Goal: Task Accomplishment & Management: Manage account settings

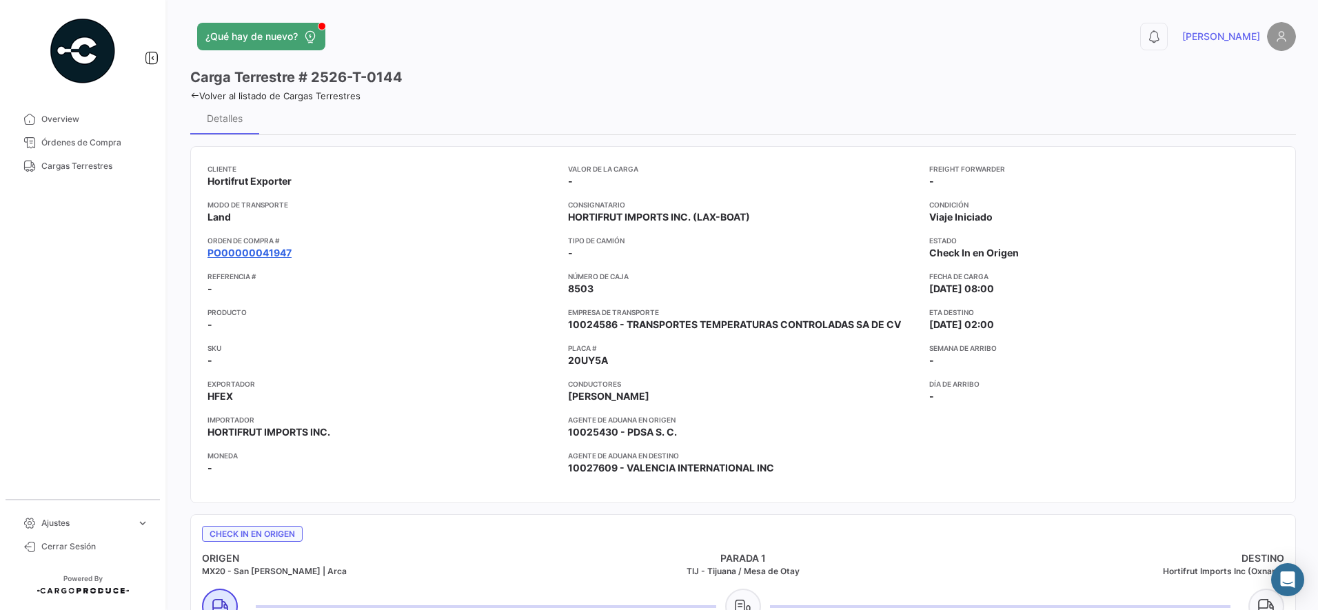
click at [283, 252] on link "PO00000041947" at bounding box center [249, 253] width 84 height 14
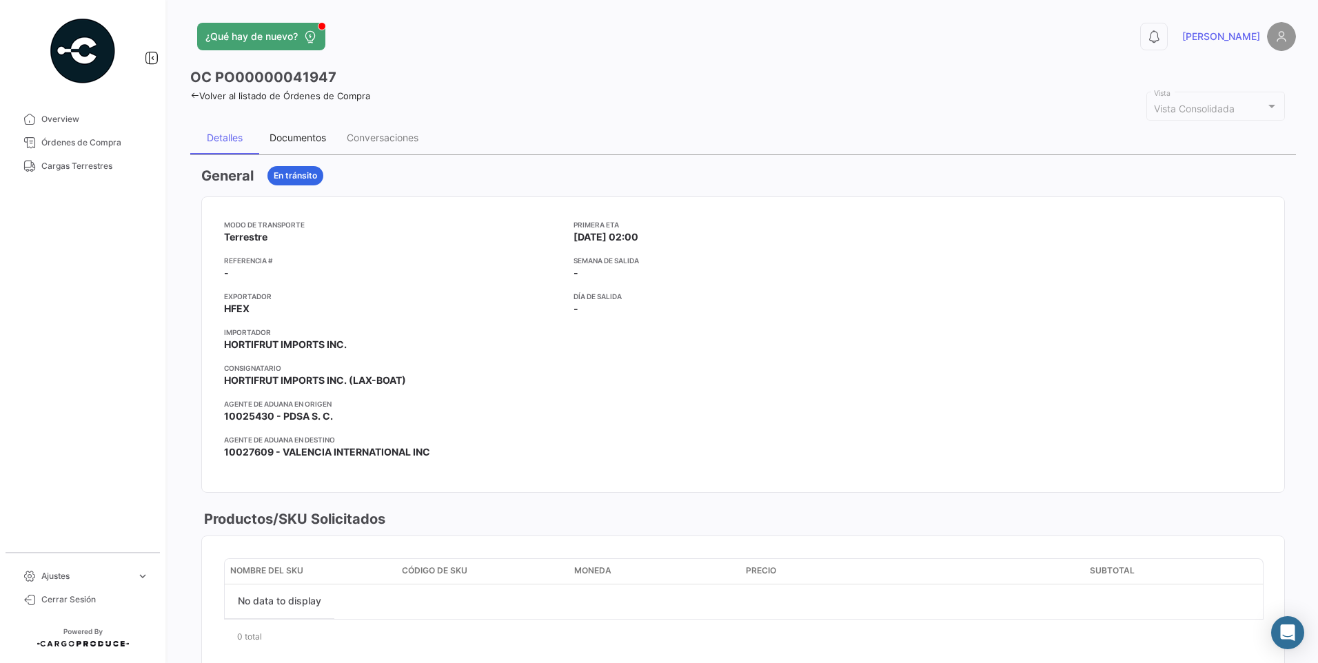
click at [305, 139] on div "Documentos" at bounding box center [297, 138] width 57 height 12
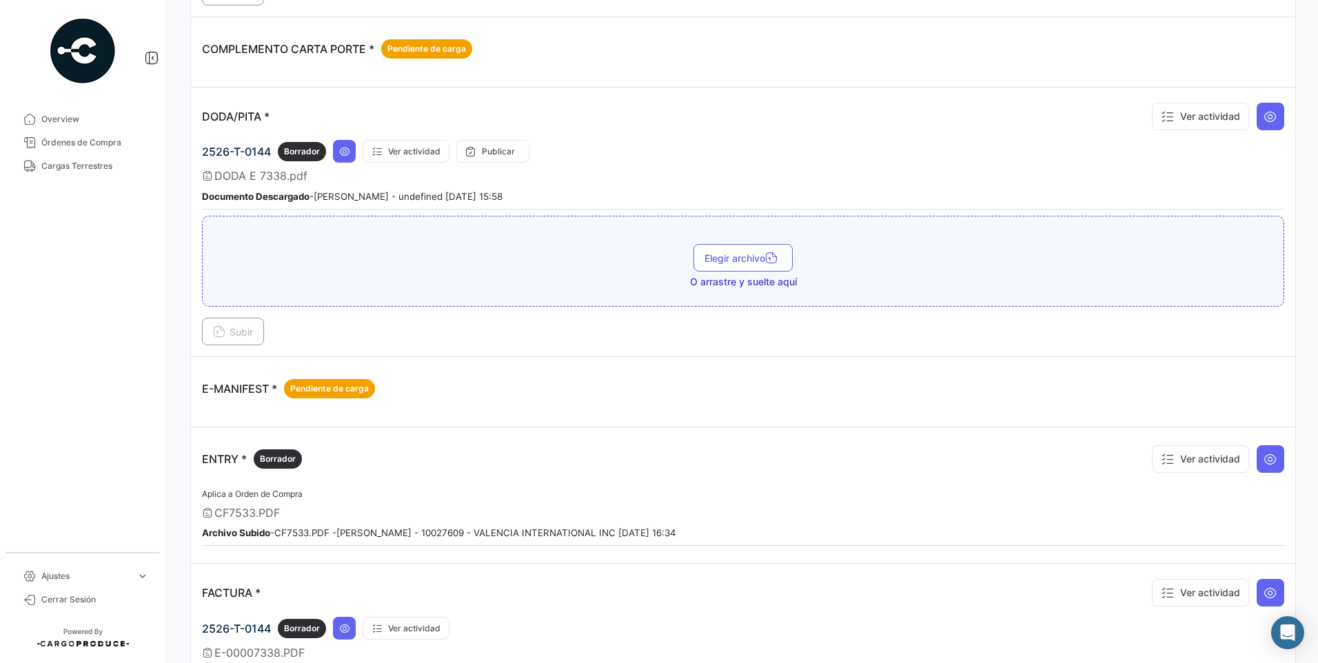
scroll to position [345, 0]
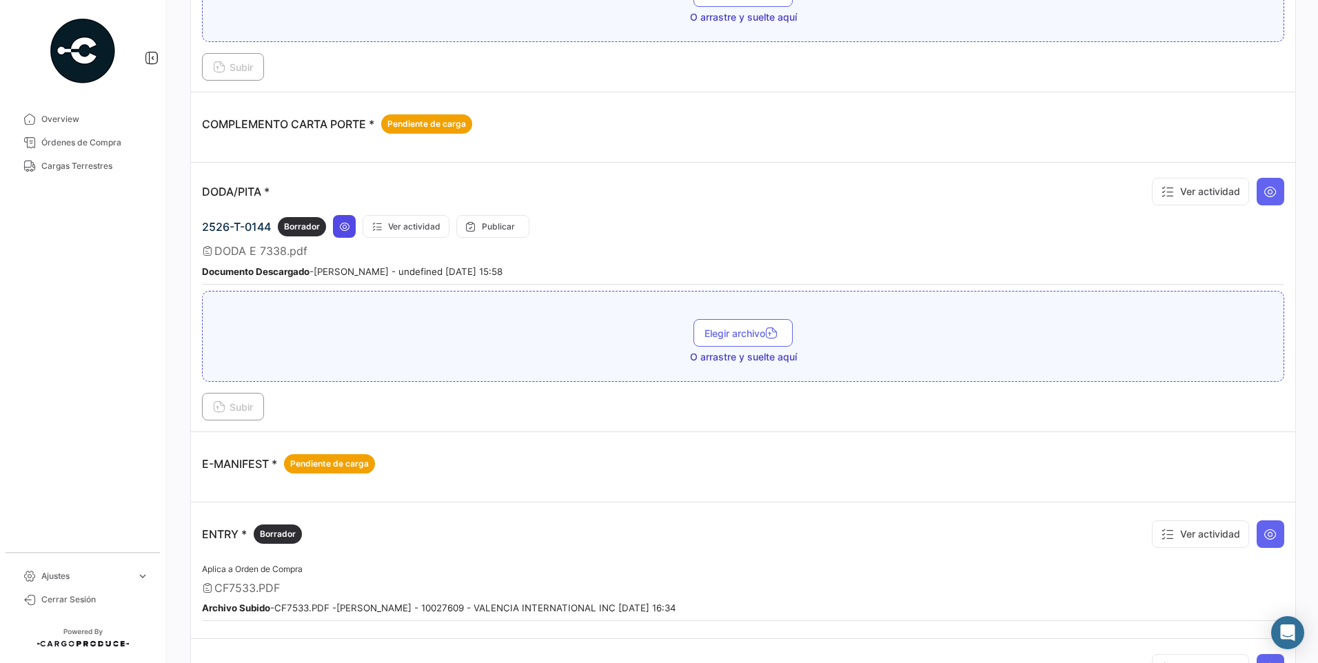
click at [346, 225] on icon at bounding box center [344, 226] width 11 height 11
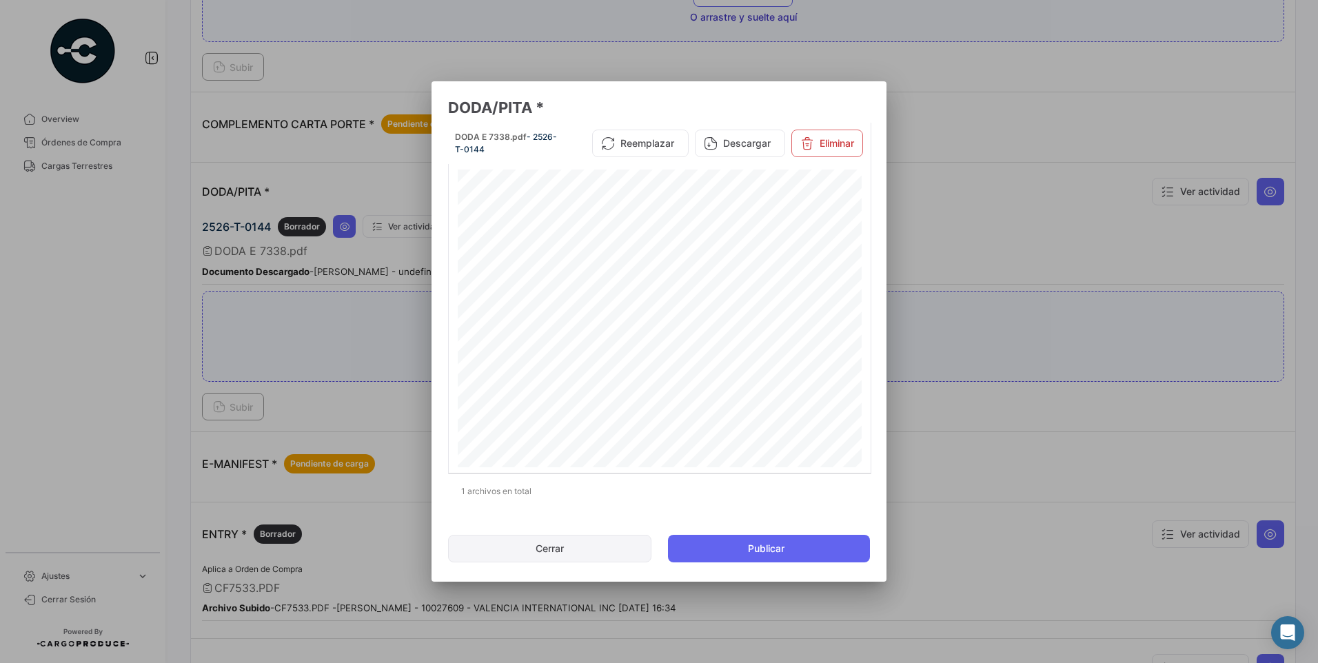
click at [594, 552] on button "Cerrar" at bounding box center [549, 549] width 203 height 28
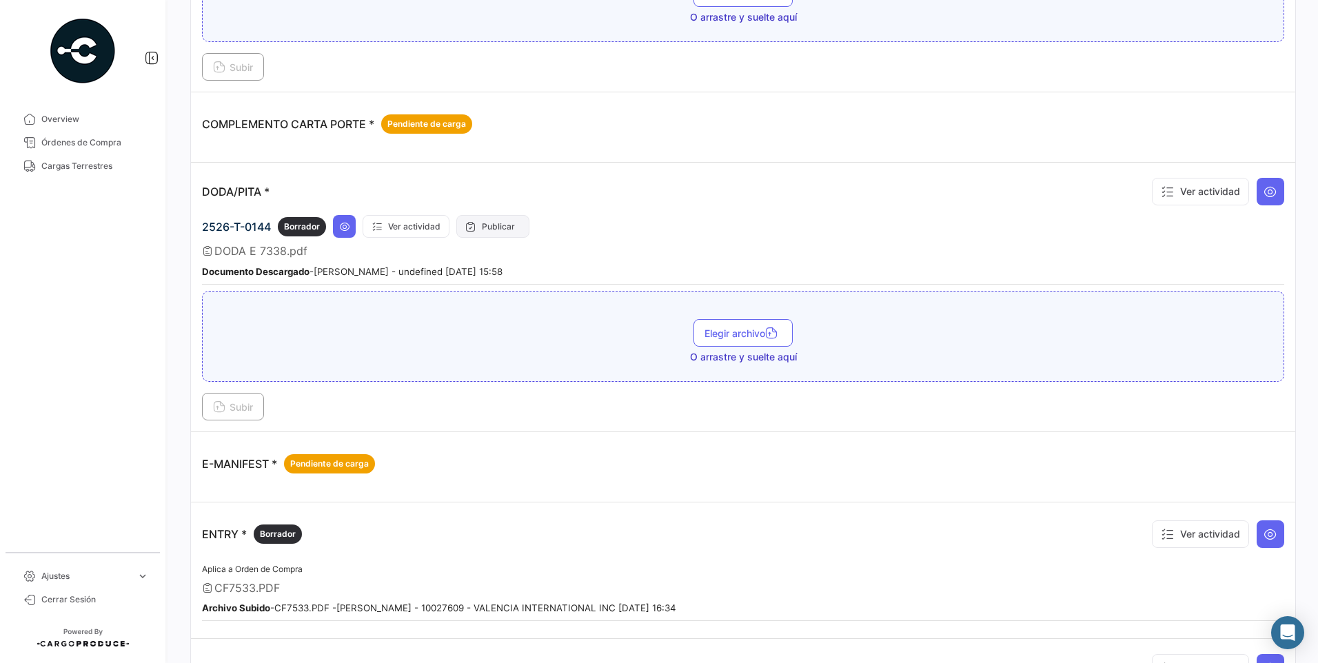
click at [489, 224] on button "Publicar" at bounding box center [492, 226] width 73 height 23
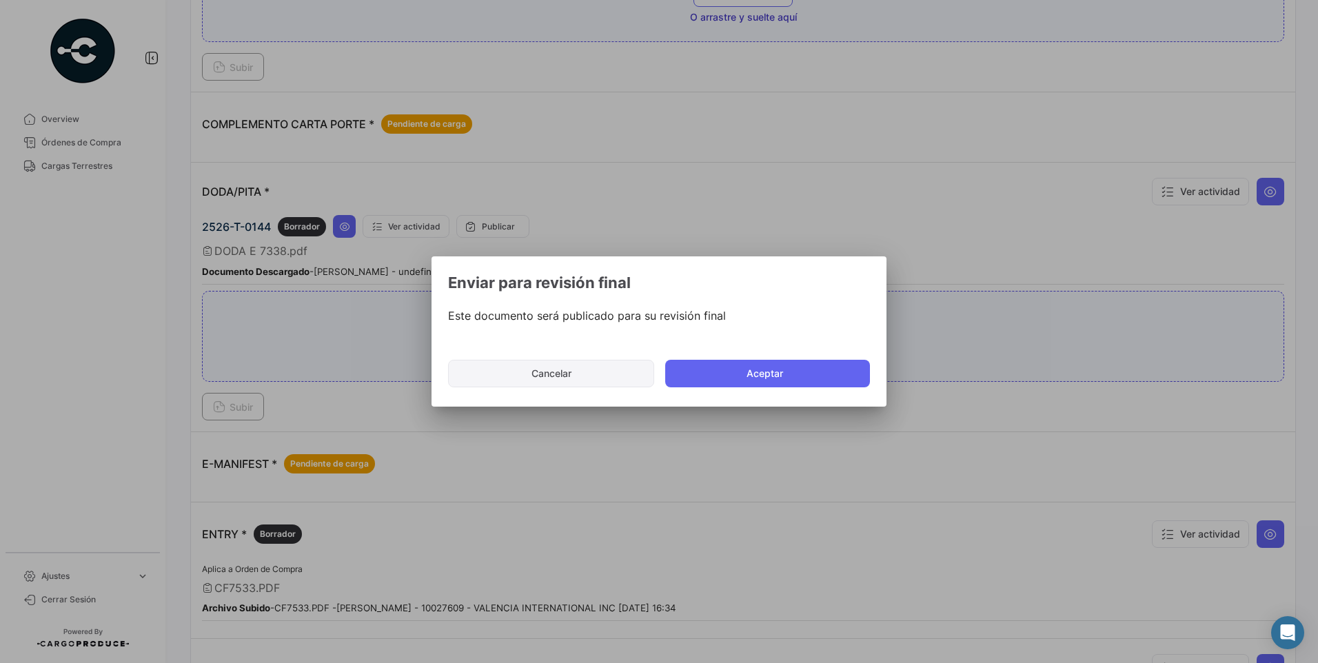
click at [550, 371] on button "Cancelar" at bounding box center [551, 374] width 206 height 28
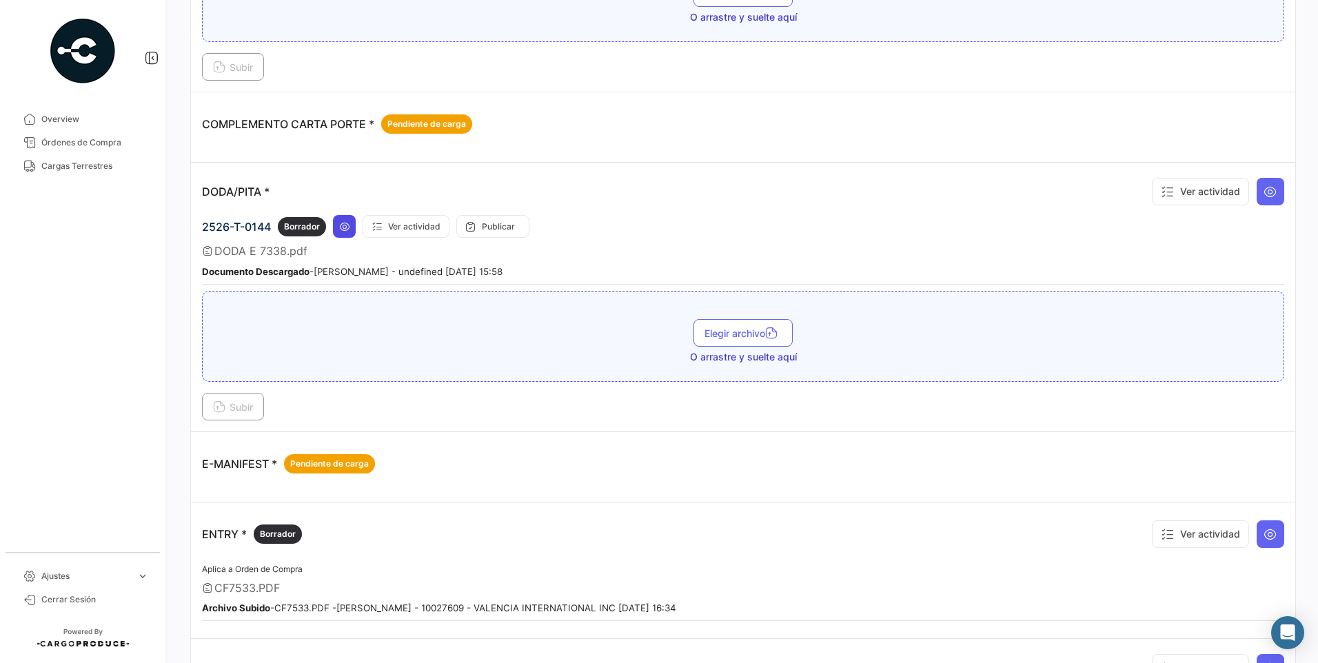
click at [344, 227] on icon at bounding box center [344, 226] width 11 height 11
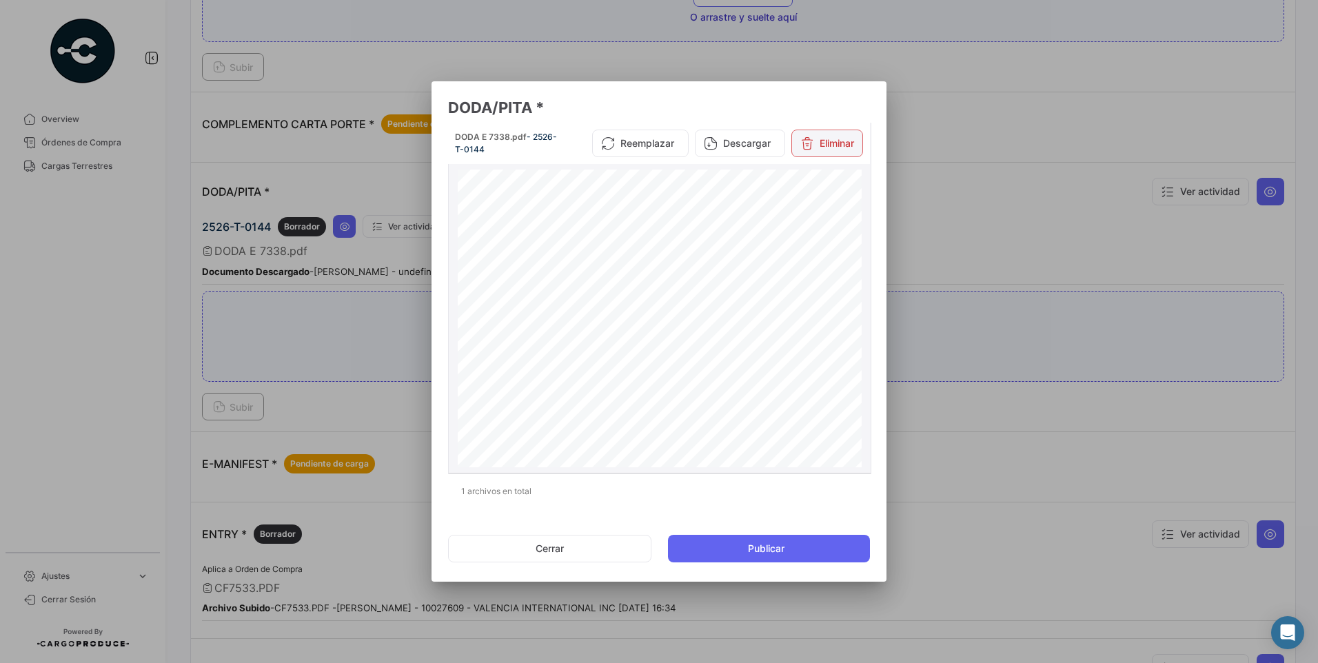
click at [810, 152] on button "Eliminar" at bounding box center [827, 144] width 72 height 28
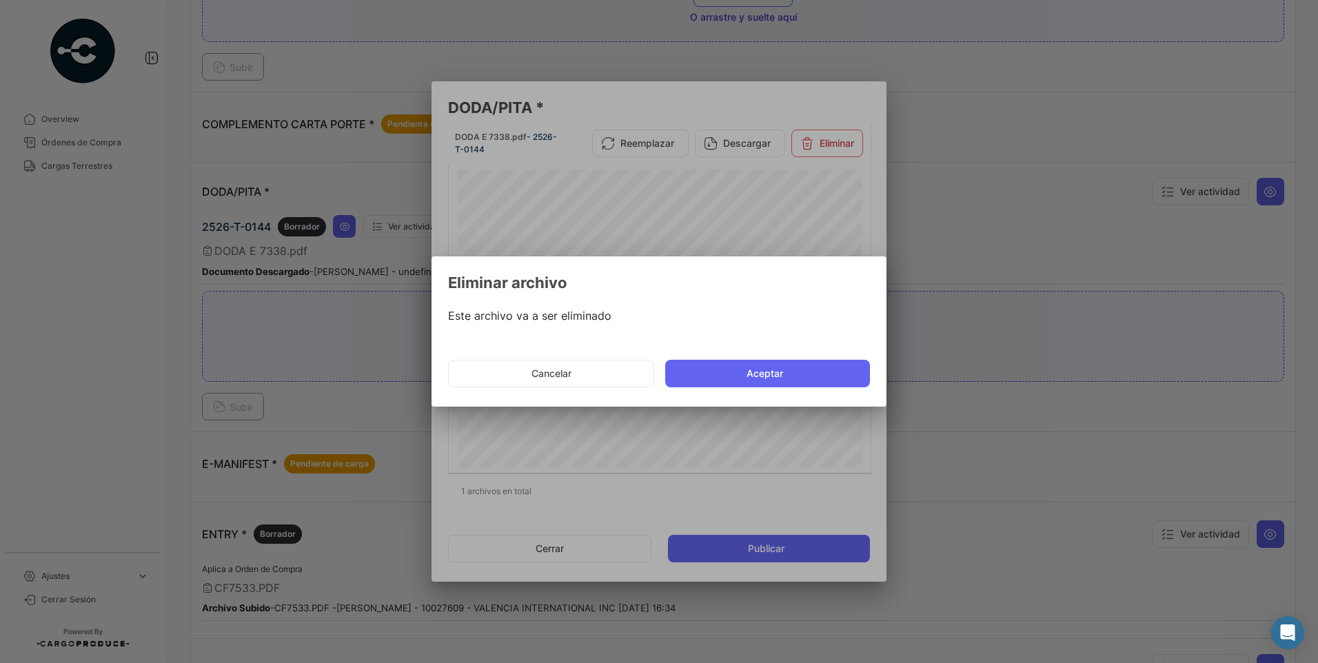
click at [734, 371] on button "Aceptar" at bounding box center [767, 374] width 205 height 28
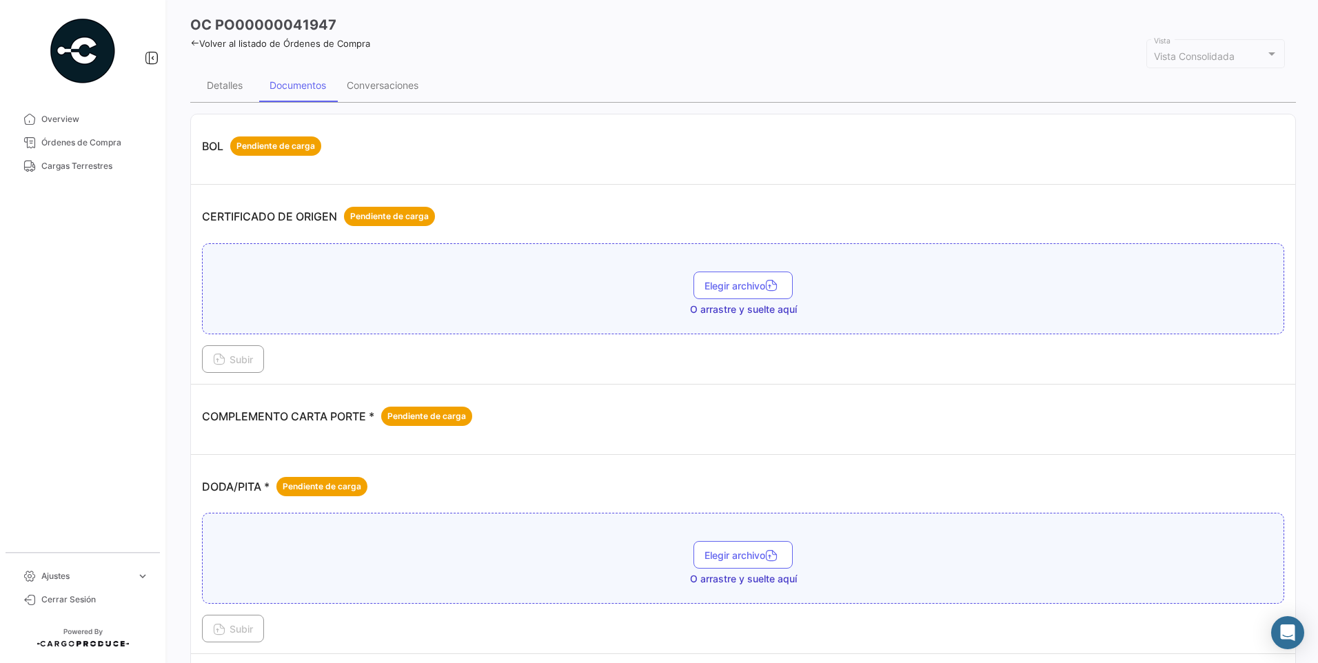
scroll to position [0, 0]
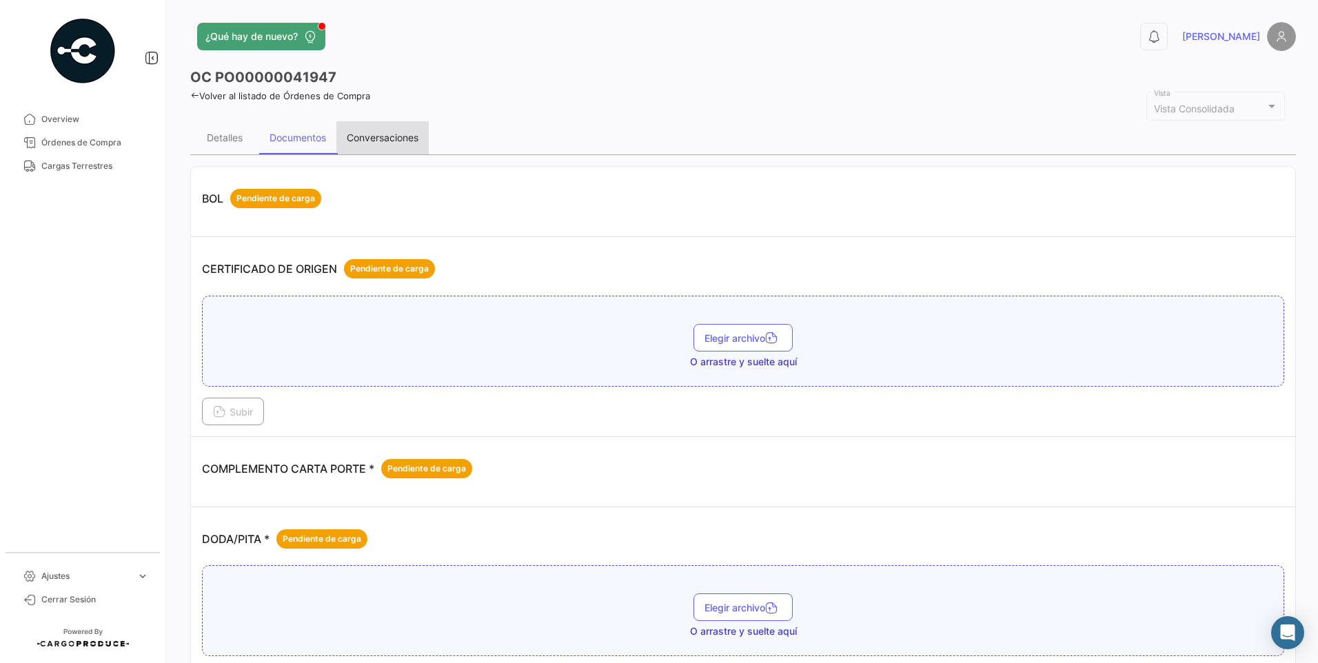
click at [399, 136] on div "Conversaciones" at bounding box center [383, 138] width 72 height 12
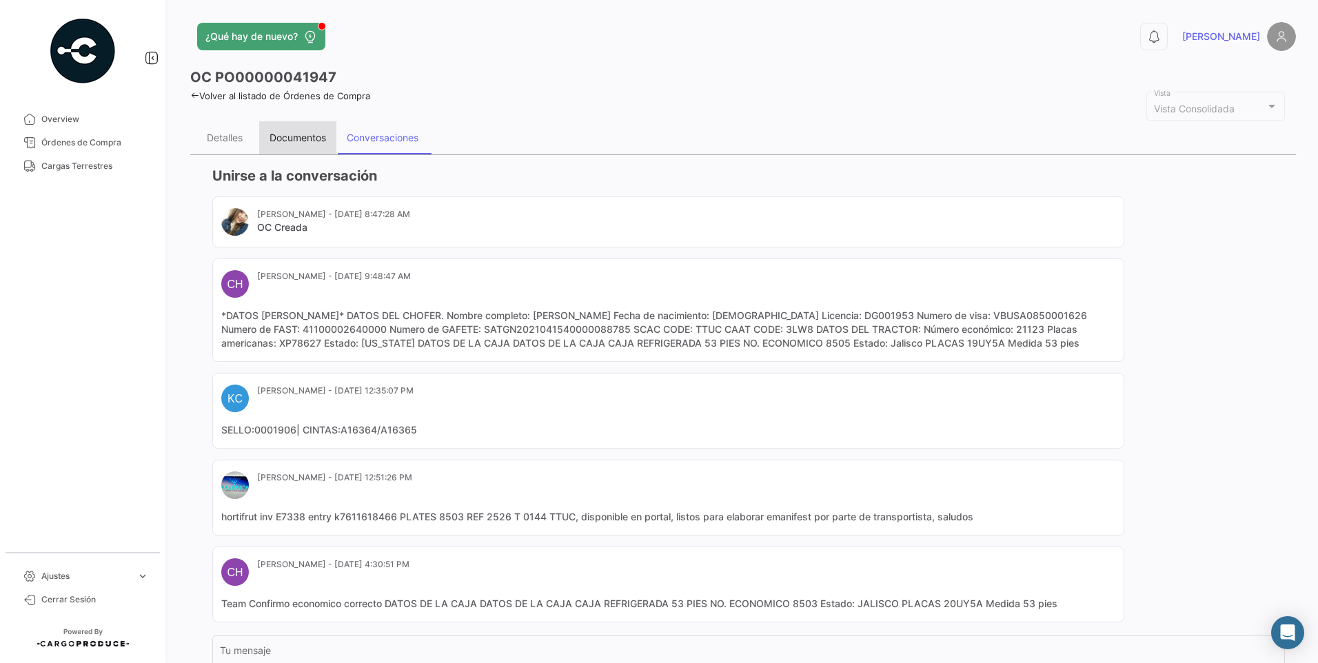
click at [291, 139] on div "Documentos" at bounding box center [297, 138] width 57 height 12
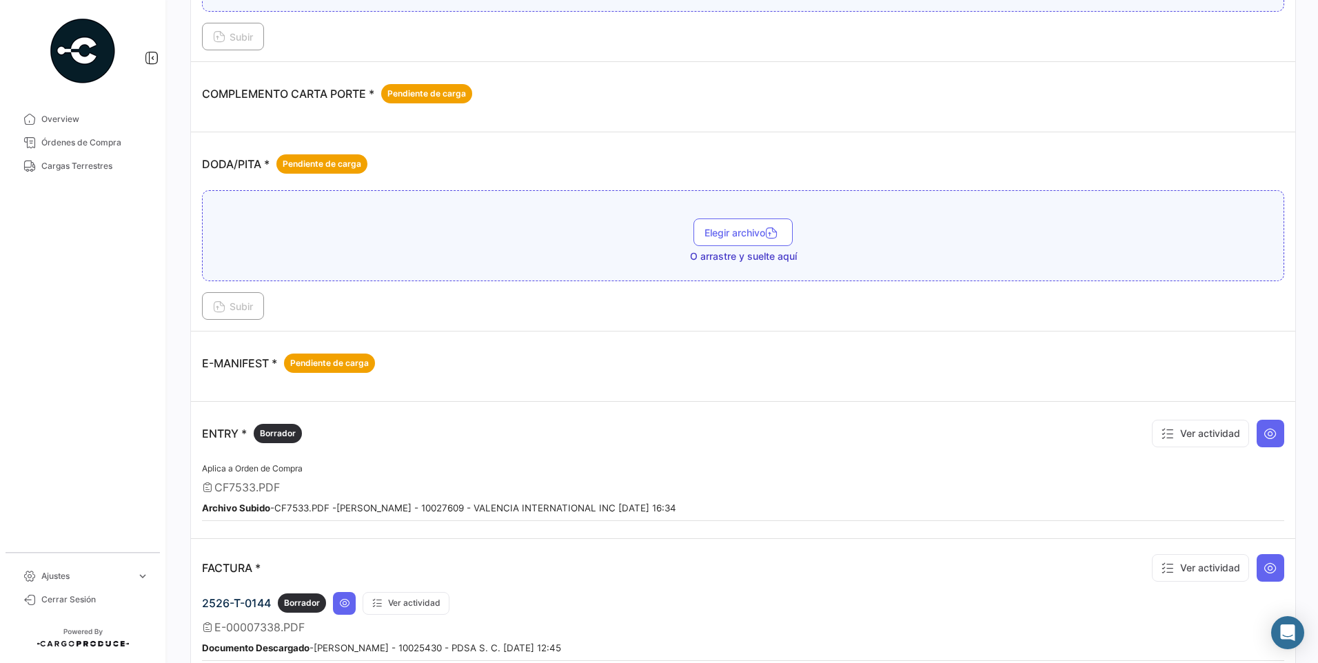
scroll to position [413, 0]
